Goal: Information Seeking & Learning: Find specific fact

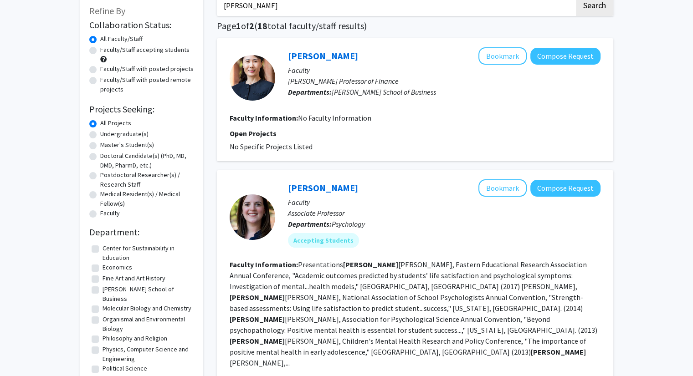
scroll to position [62, 0]
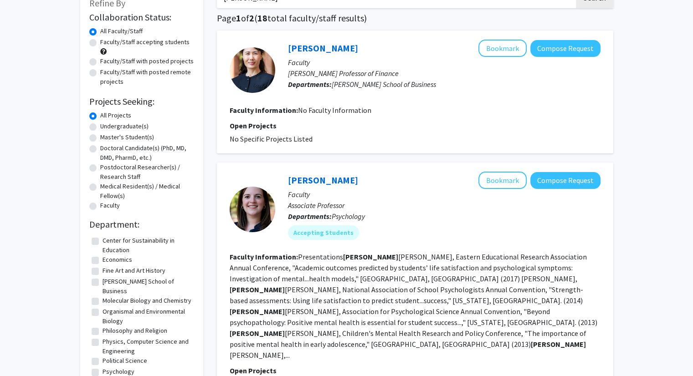
click at [125, 125] on label "Undergraduate(s)" at bounding box center [124, 127] width 48 height 10
click at [106, 125] on input "Undergraduate(s)" at bounding box center [103, 125] width 6 height 6
radio input "true"
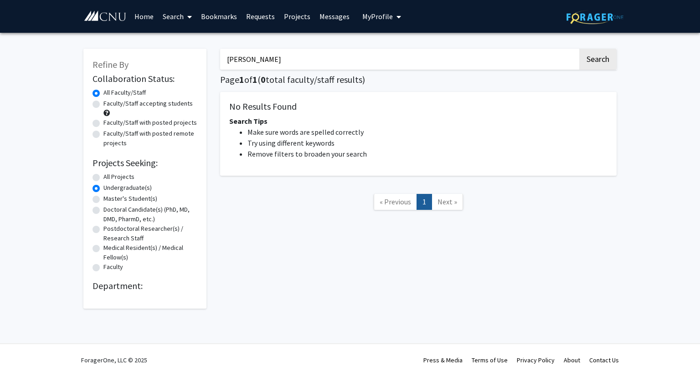
click at [103, 177] on label "All Projects" at bounding box center [118, 177] width 31 height 10
click at [103, 177] on input "All Projects" at bounding box center [106, 175] width 6 height 6
radio input "true"
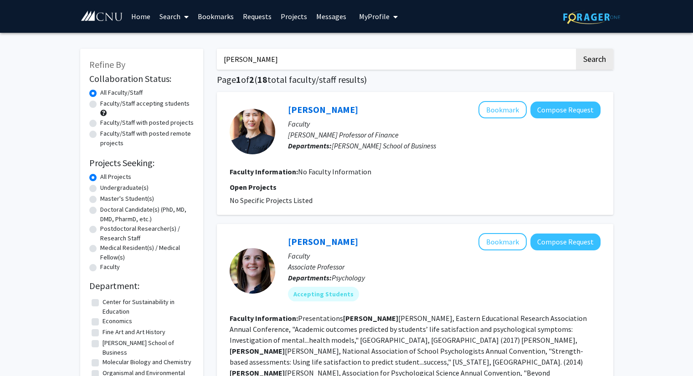
click at [179, 158] on h2 "Projects Seeking:" at bounding box center [141, 163] width 105 height 11
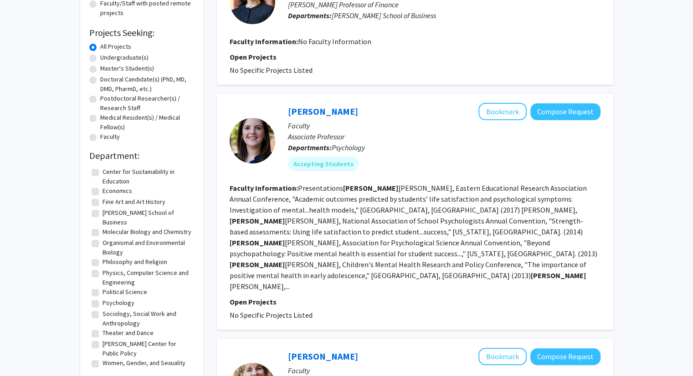
scroll to position [2, 0]
click at [127, 211] on label "[PERSON_NAME] School of Business" at bounding box center [147, 215] width 89 height 19
click at [108, 211] on input "[PERSON_NAME] School of Business" at bounding box center [106, 209] width 6 height 6
checkbox input "true"
